Goal: Transaction & Acquisition: Purchase product/service

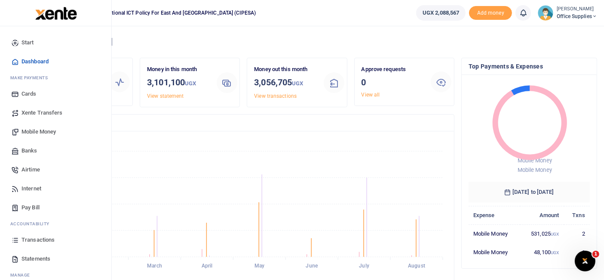
click at [49, 130] on span "Mobile Money" at bounding box center [39, 131] width 34 height 9
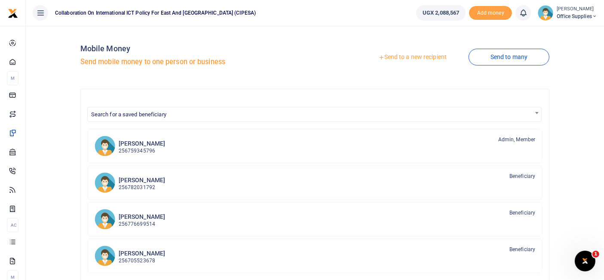
click at [431, 56] on link "Send to a new recipient" at bounding box center [413, 56] width 112 height 15
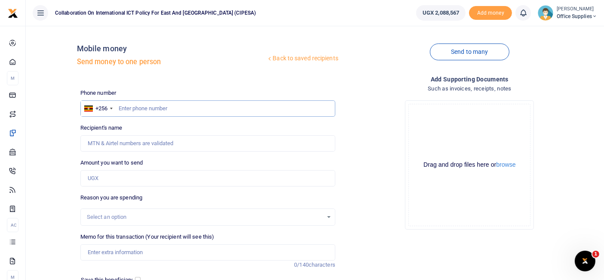
click at [158, 106] on input "text" at bounding box center [207, 108] width 255 height 16
type input "0702256299"
type input "[PERSON_NAME]"
click at [158, 106] on input "0702256299" at bounding box center [207, 108] width 255 height 16
type input "0702256299"
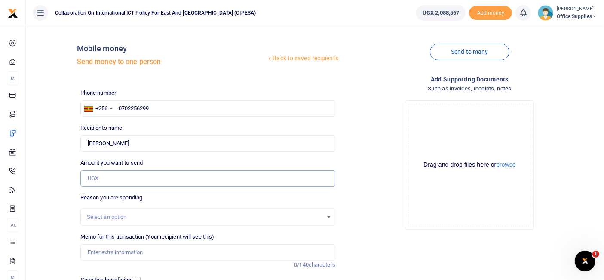
click at [114, 175] on input "Amount you want to send" at bounding box center [207, 178] width 255 height 16
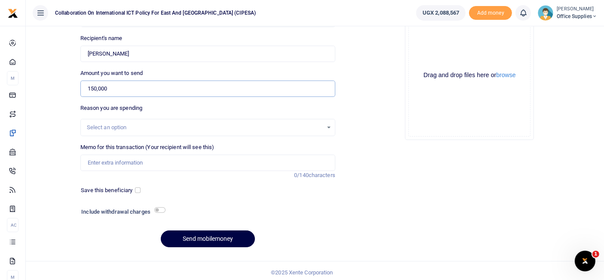
scroll to position [89, 0]
type input "150,000"
click at [122, 126] on div "Select an option" at bounding box center [205, 127] width 236 height 9
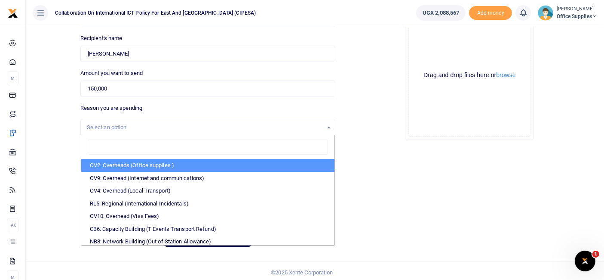
scroll to position [0, 0]
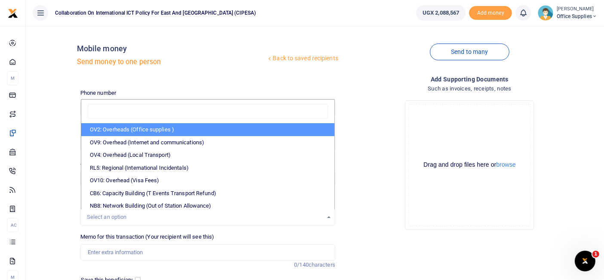
click at [377, 27] on div "Back to saved recipients Mobile money Send money to one person Send to many Pho…" at bounding box center [315, 199] width 579 height 347
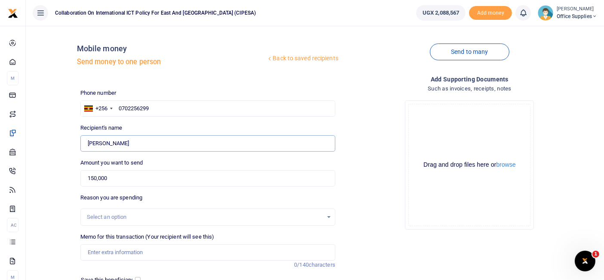
click at [129, 140] on input "Found" at bounding box center [207, 143] width 255 height 16
type input "T"
click at [124, 174] on input "150,000" at bounding box center [207, 178] width 255 height 16
type input "1"
type input "0"
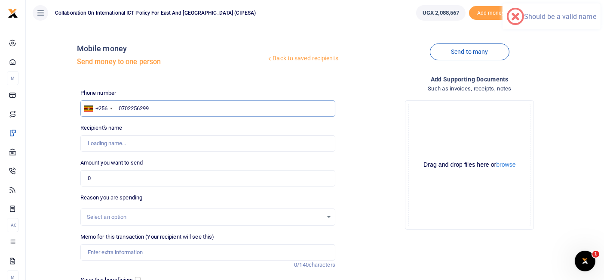
click at [171, 105] on input "0702256299" at bounding box center [207, 108] width 255 height 16
type input "0"
